Goal: Check status: Check status

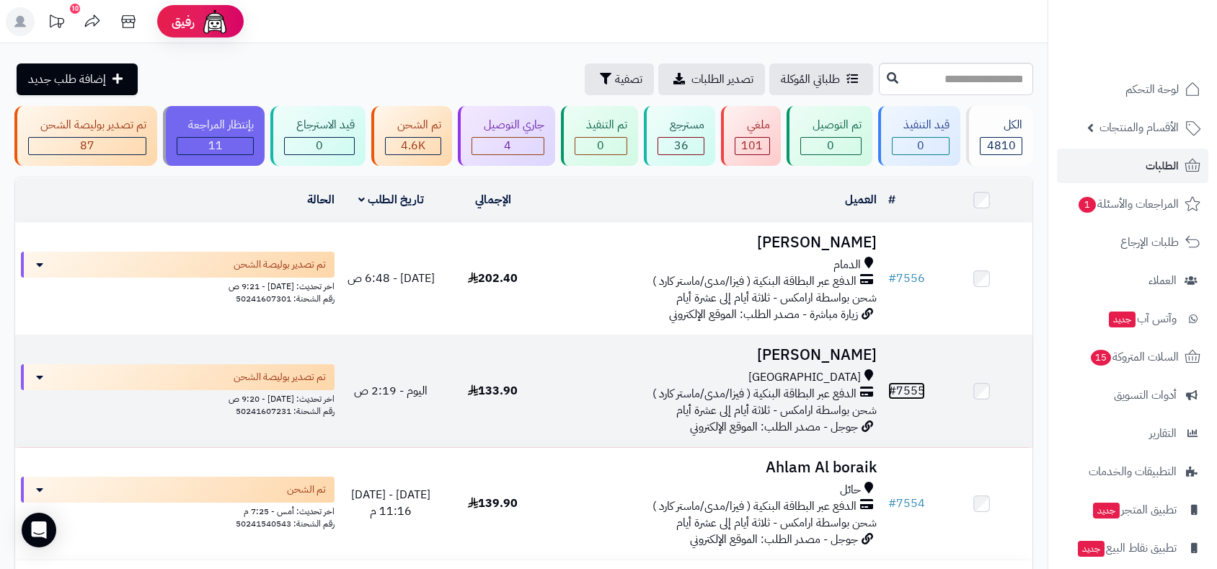
click at [910, 390] on link "# 7555" at bounding box center [906, 390] width 37 height 17
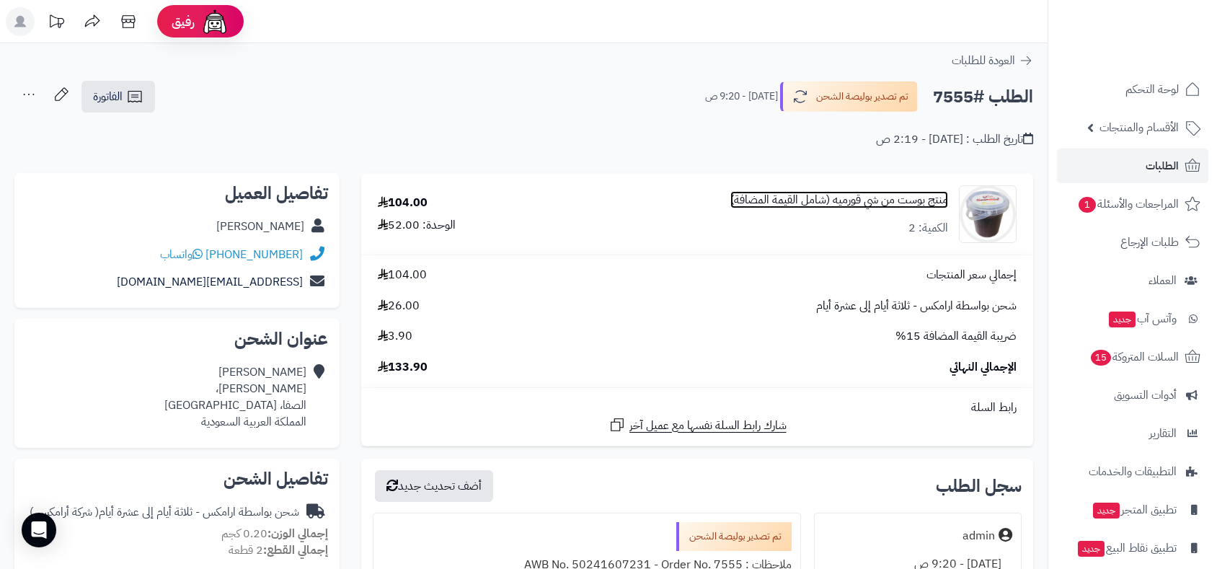
click at [851, 202] on link "منتج بوست من شي قورميه (شامل القيمة المضافة)" at bounding box center [839, 200] width 218 height 17
click at [890, 201] on link "منتج بوست من شي قورميه (شامل القيمة المضافة)" at bounding box center [839, 200] width 218 height 17
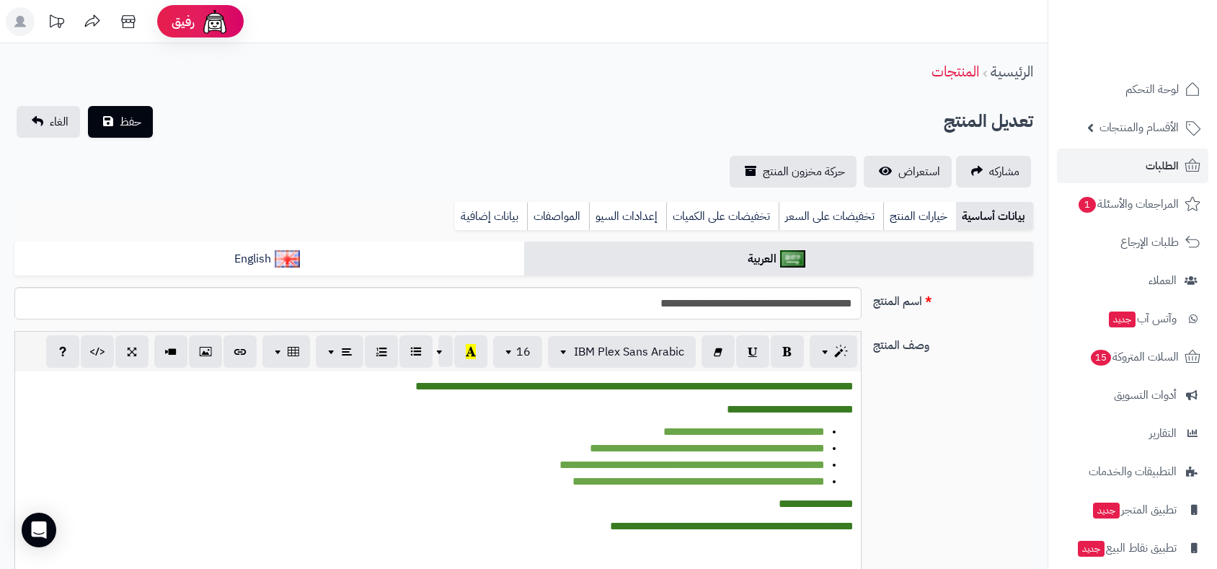
scroll to position [655, 0]
